Goal: Task Accomplishment & Management: Manage account settings

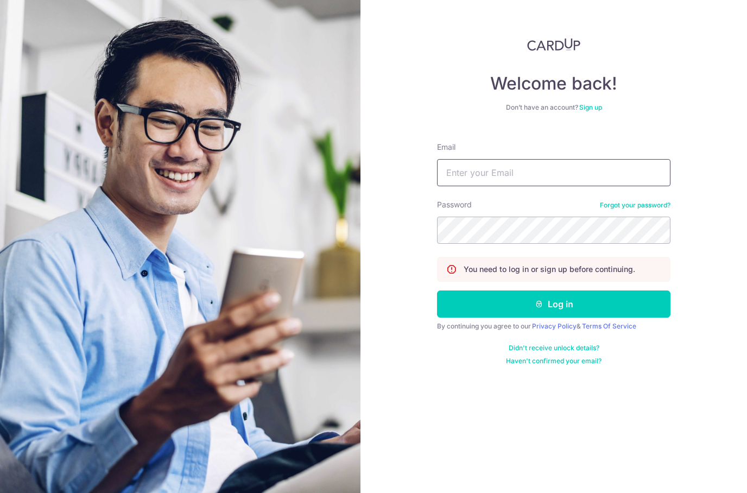
click at [518, 186] on input "Email" at bounding box center [553, 172] width 233 height 27
type input "[EMAIL_ADDRESS][DOMAIN_NAME]"
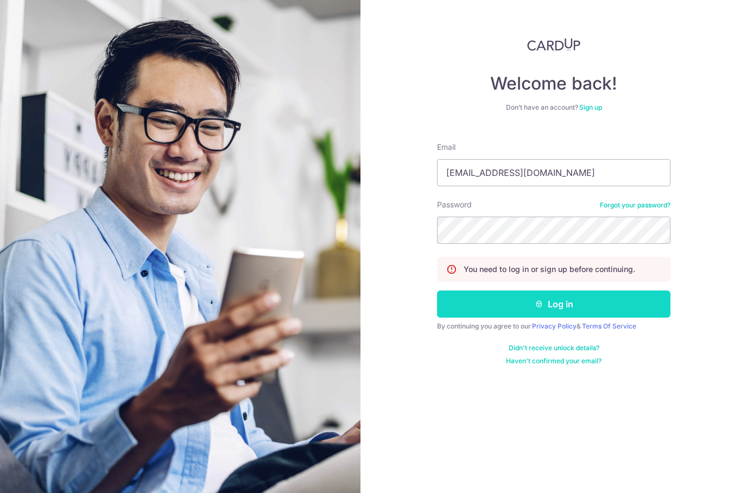
click at [506, 307] on button "Log in" at bounding box center [553, 303] width 233 height 27
click at [510, 303] on button "Log in" at bounding box center [553, 303] width 233 height 27
